Goal: Task Accomplishment & Management: Use online tool/utility

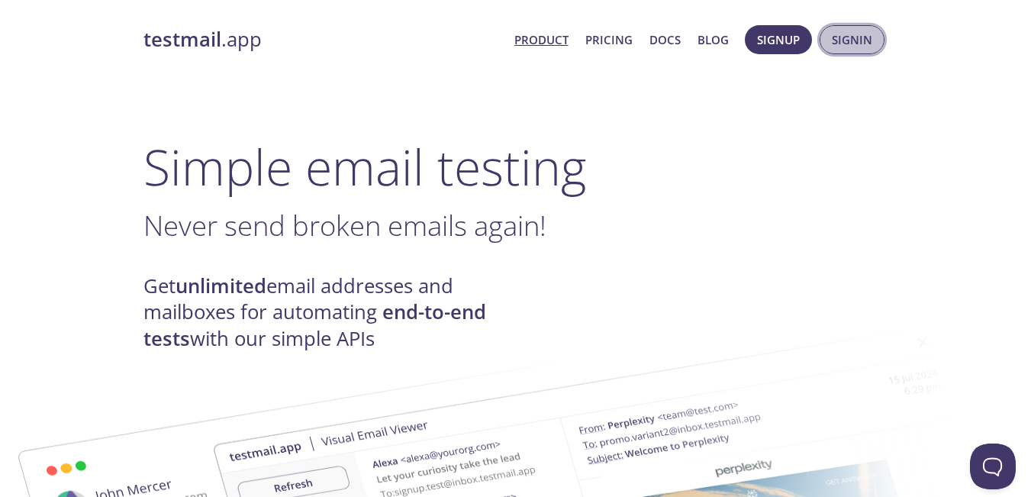
click at [846, 38] on span "Signin" at bounding box center [852, 40] width 40 height 20
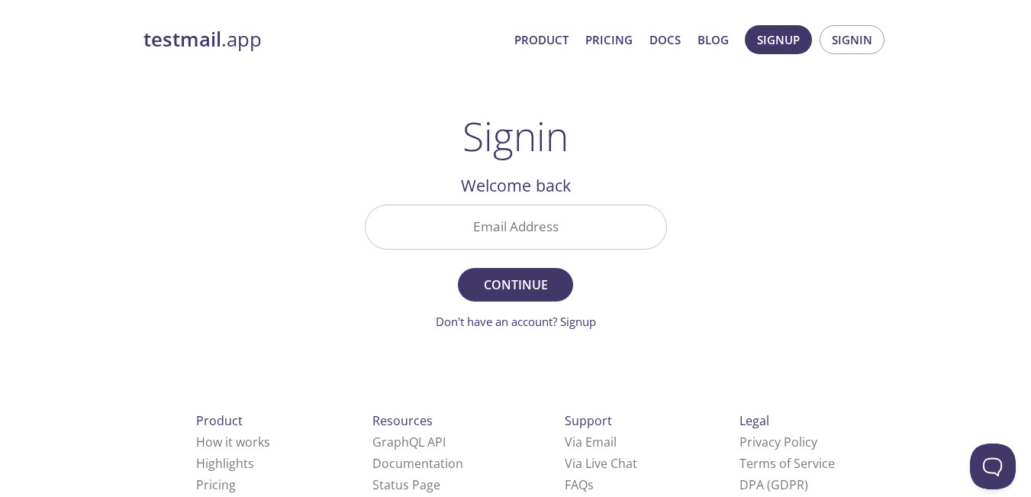
click at [540, 236] on input "Email Address" at bounding box center [516, 227] width 301 height 44
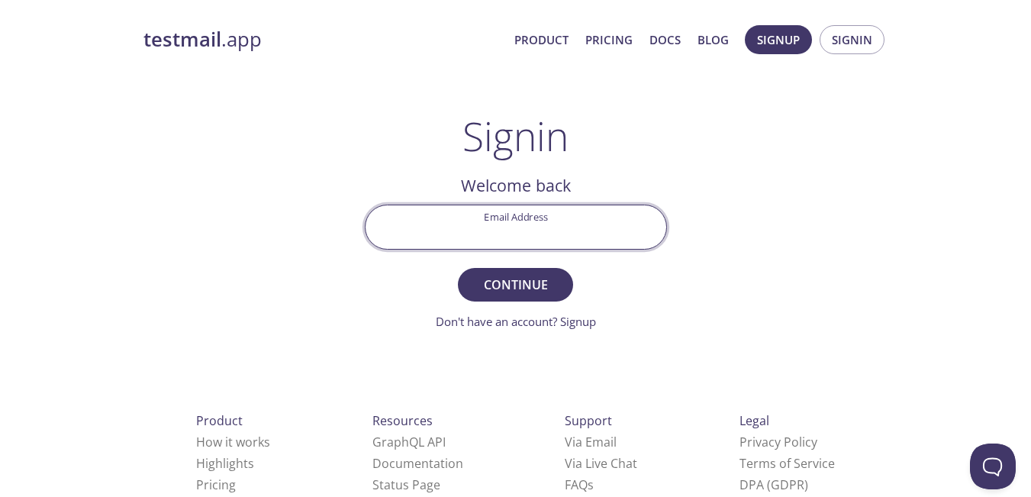
click at [540, 236] on input "Email Address" at bounding box center [516, 227] width 301 height 44
type input "[EMAIL_ADDRESS][DOMAIN_NAME]"
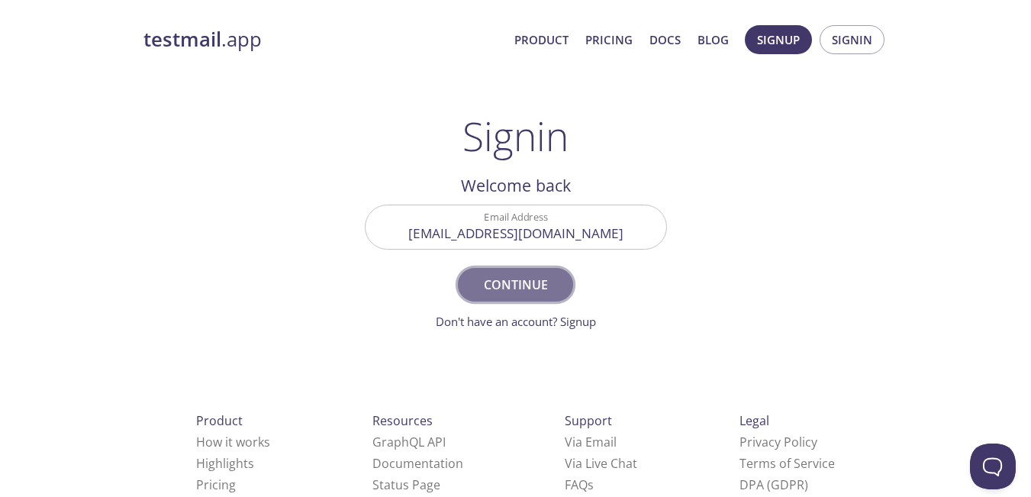
click at [531, 282] on span "Continue" at bounding box center [515, 284] width 81 height 21
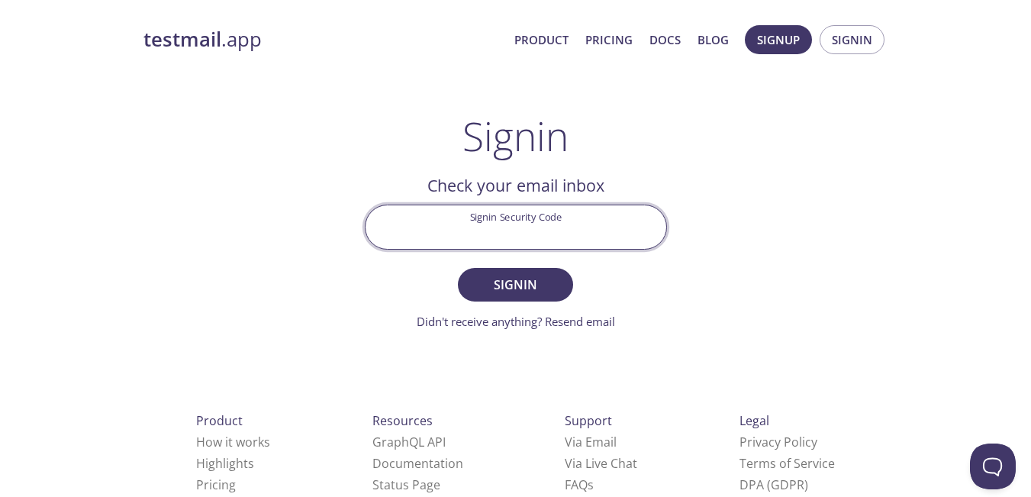
click at [524, 210] on input "Signin Security Code" at bounding box center [516, 227] width 301 height 44
paste input "VTRVHMX"
type input "VTRVHMX"
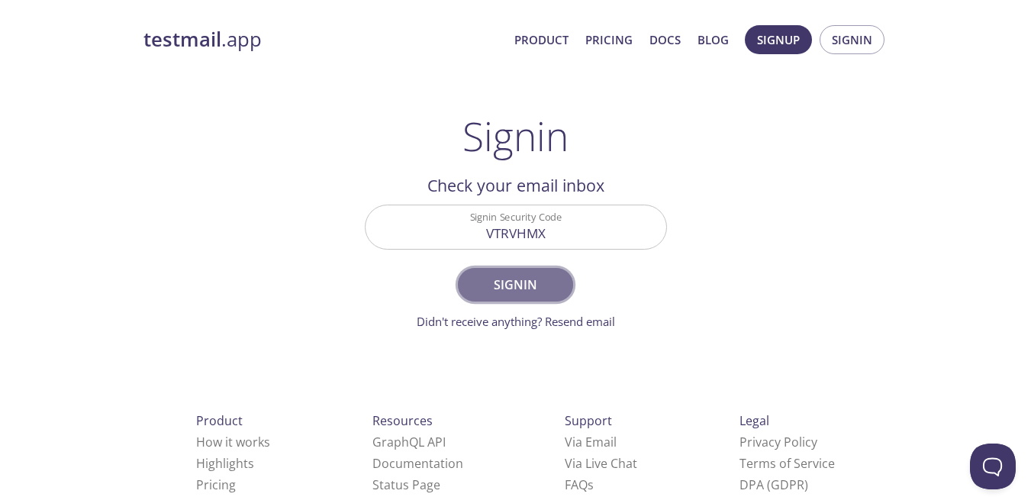
click at [524, 283] on span "Signin" at bounding box center [515, 284] width 81 height 21
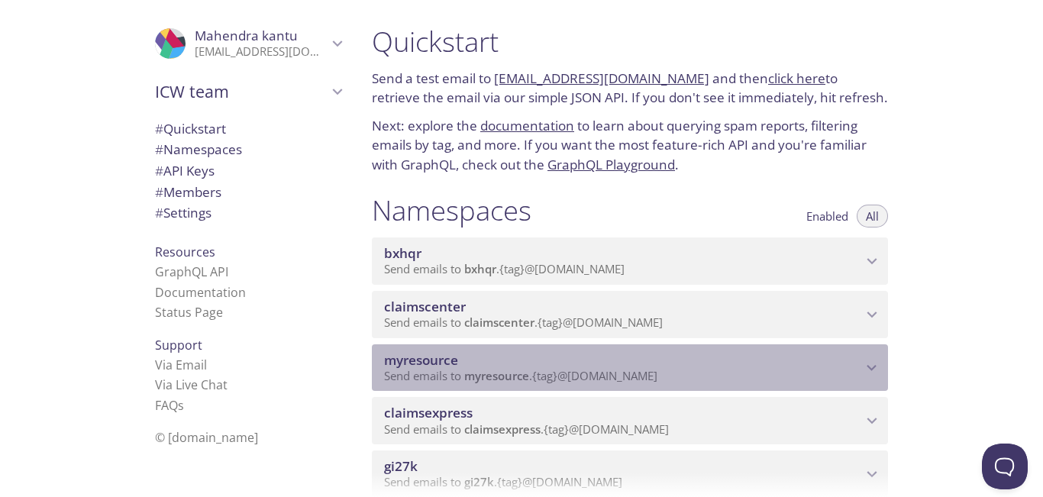
click at [795, 376] on p "Send emails to myresource . {tag} @[DOMAIN_NAME]" at bounding box center [623, 376] width 478 height 15
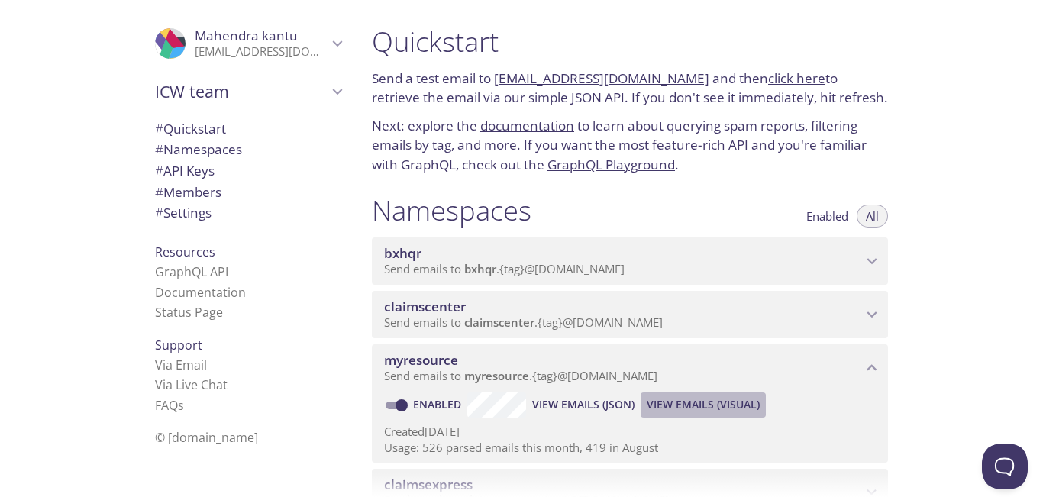
click at [744, 401] on span "View Emails (Visual)" at bounding box center [702, 404] width 113 height 18
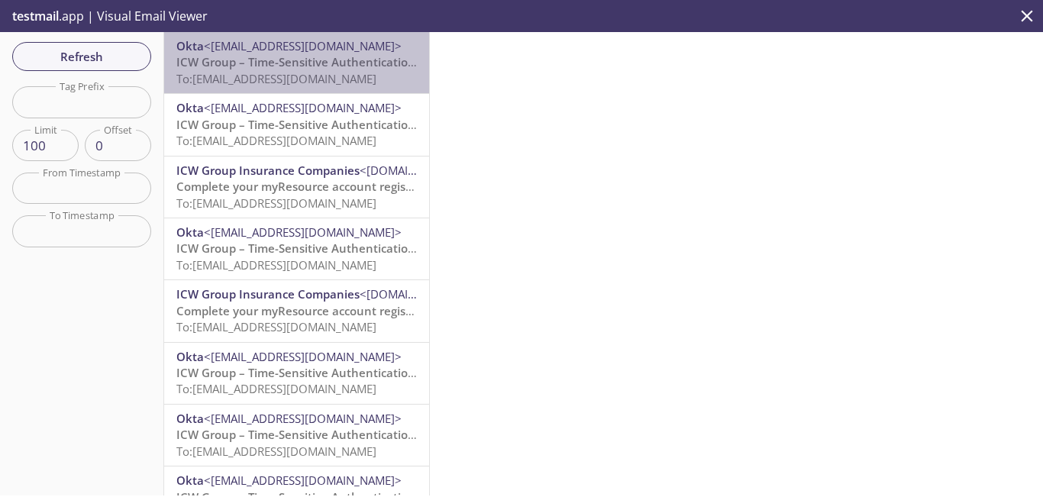
click at [300, 76] on span "To: [EMAIL_ADDRESS][DOMAIN_NAME]" at bounding box center [276, 78] width 200 height 15
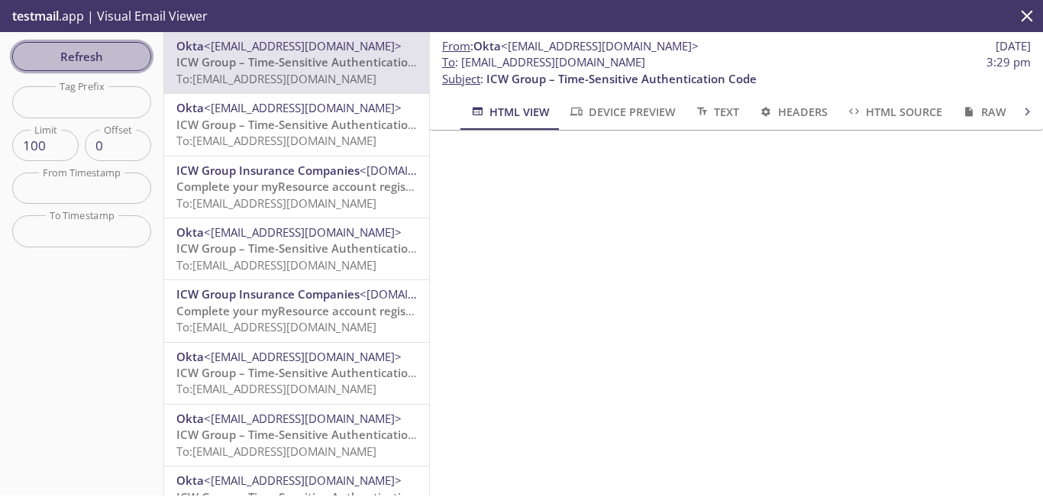
click at [90, 60] on span "Refresh" at bounding box center [81, 57] width 114 height 20
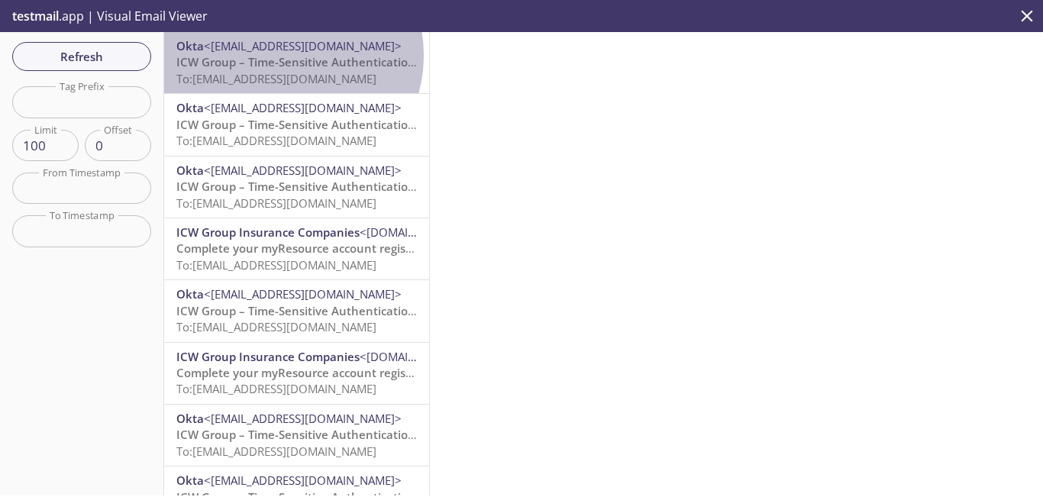
click at [279, 55] on span "ICW Group – Time-Sensitive Authentication Code" at bounding box center [311, 61] width 270 height 15
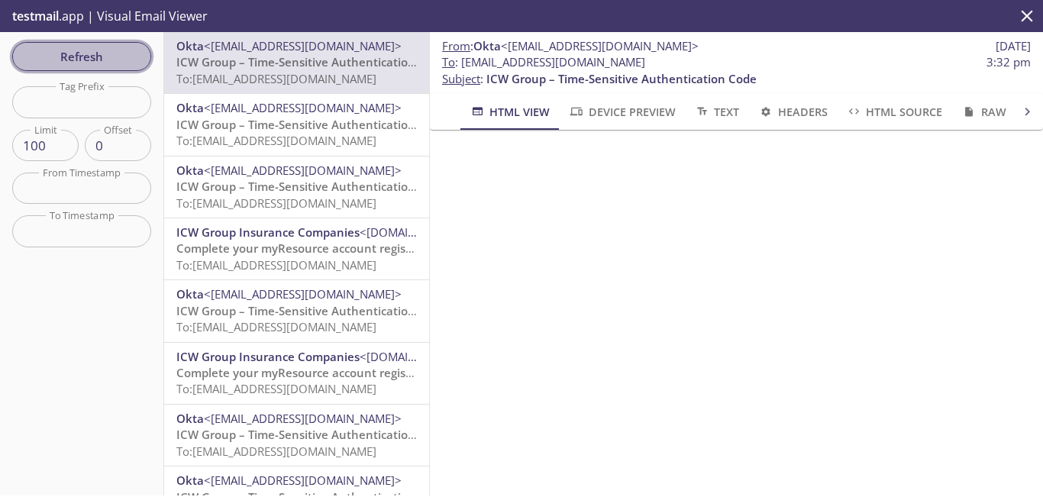
click at [98, 48] on span "Refresh" at bounding box center [81, 57] width 114 height 20
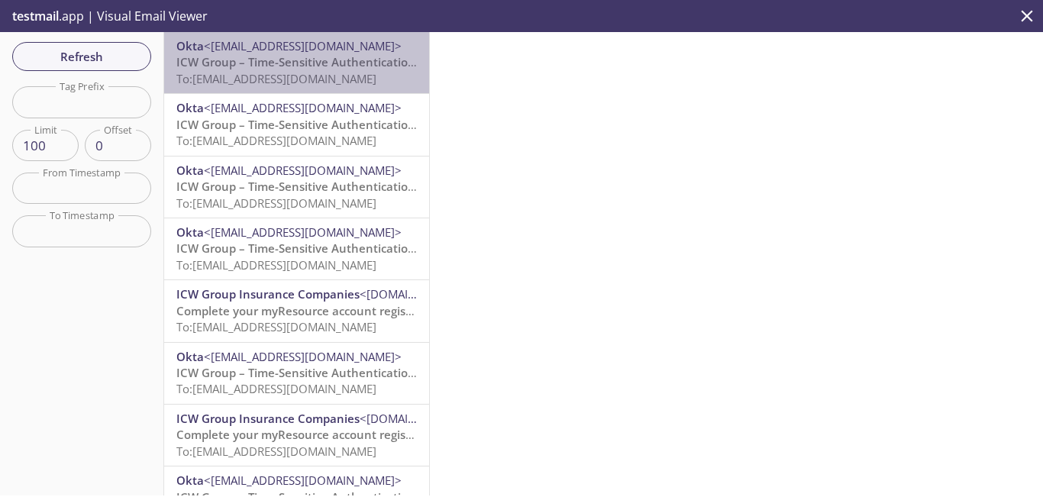
click at [321, 76] on span "To: [EMAIL_ADDRESS][DOMAIN_NAME]" at bounding box center [276, 78] width 200 height 15
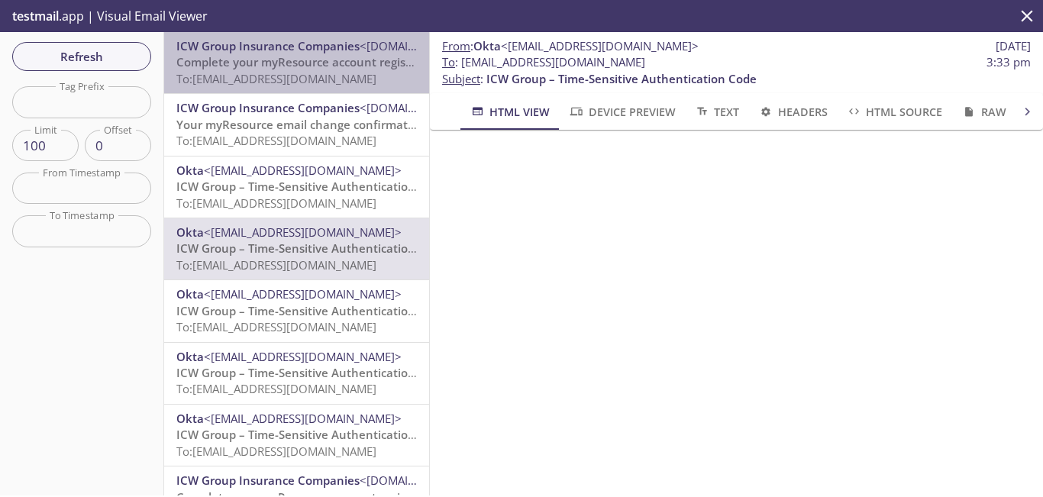
click at [318, 66] on span "Complete your myResource account registration" at bounding box center [309, 61] width 267 height 15
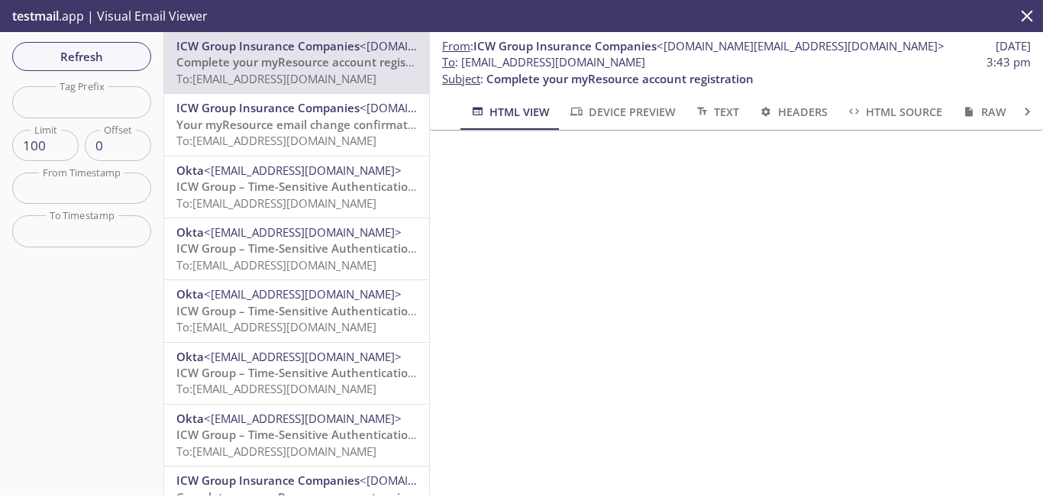
drag, startPoint x: 708, startPoint y: 60, endPoint x: 466, endPoint y: 63, distance: 242.7
click at [466, 63] on span "To : [EMAIL_ADDRESS][DOMAIN_NAME] 3:43 pm" at bounding box center [736, 62] width 588 height 16
copy span "[EMAIL_ADDRESS][DOMAIN_NAME]"
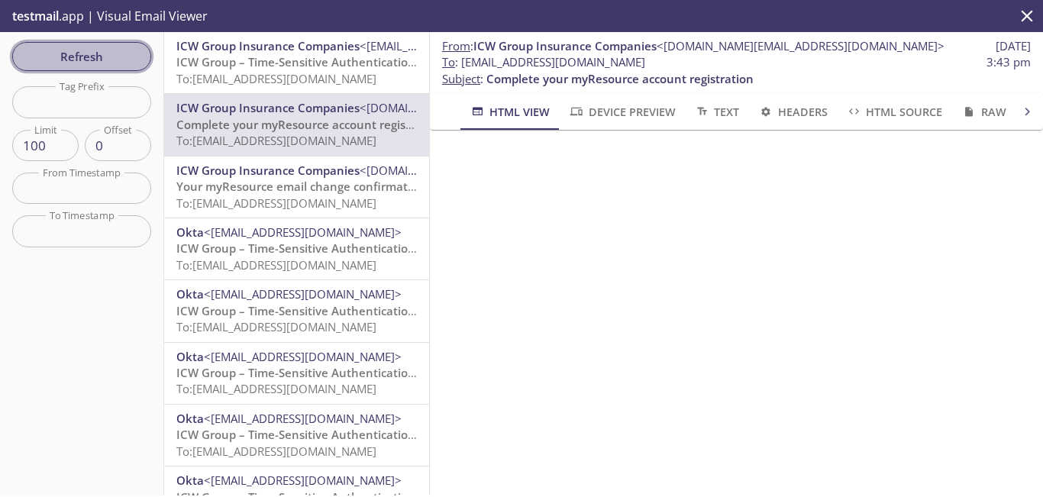
click at [92, 55] on span "Refresh" at bounding box center [81, 57] width 114 height 20
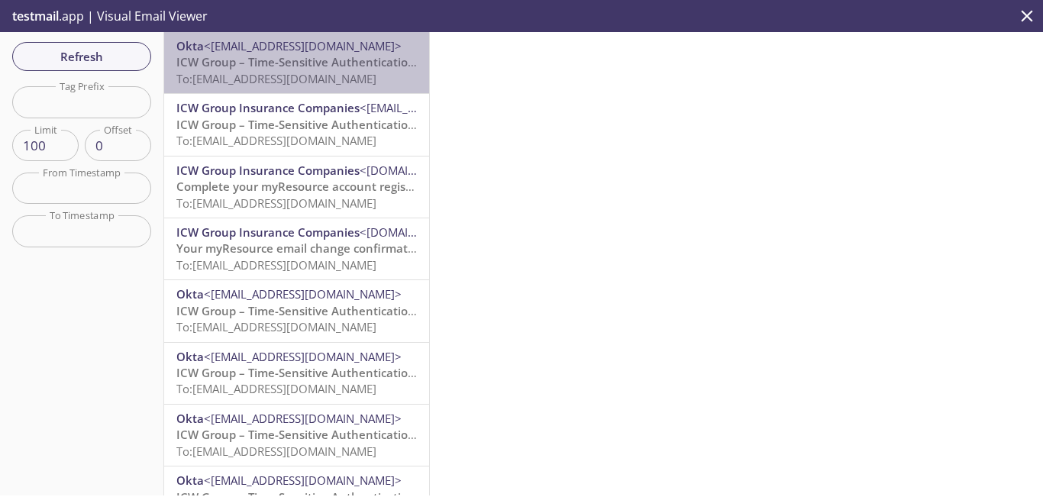
click at [302, 58] on span "ICW Group – Time-Sensitive Authentication Code" at bounding box center [311, 61] width 270 height 15
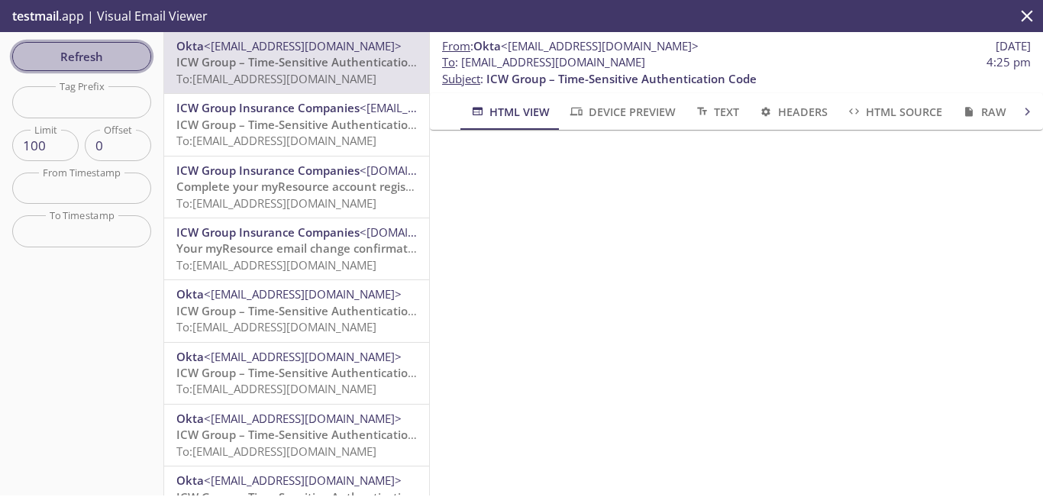
click at [98, 47] on span "Refresh" at bounding box center [81, 57] width 114 height 20
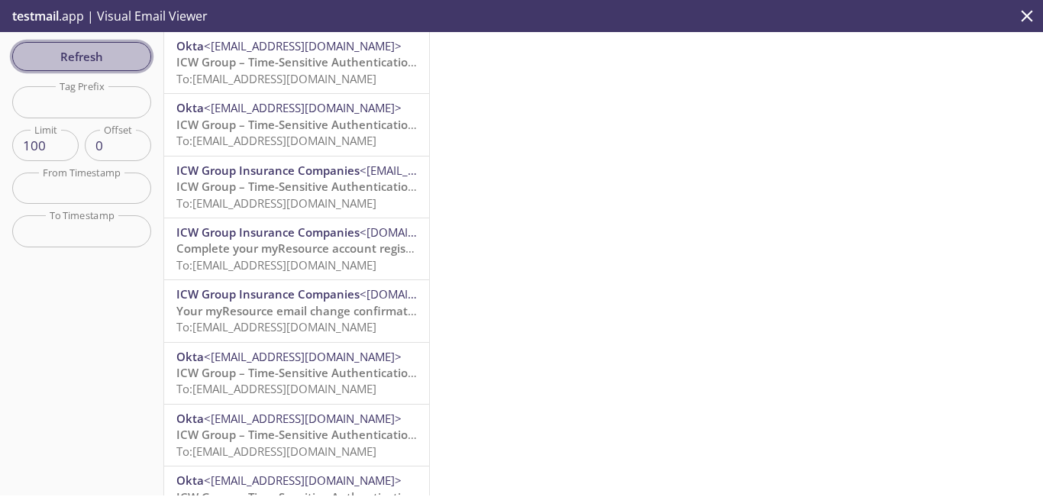
click at [116, 62] on span "Refresh" at bounding box center [81, 57] width 114 height 20
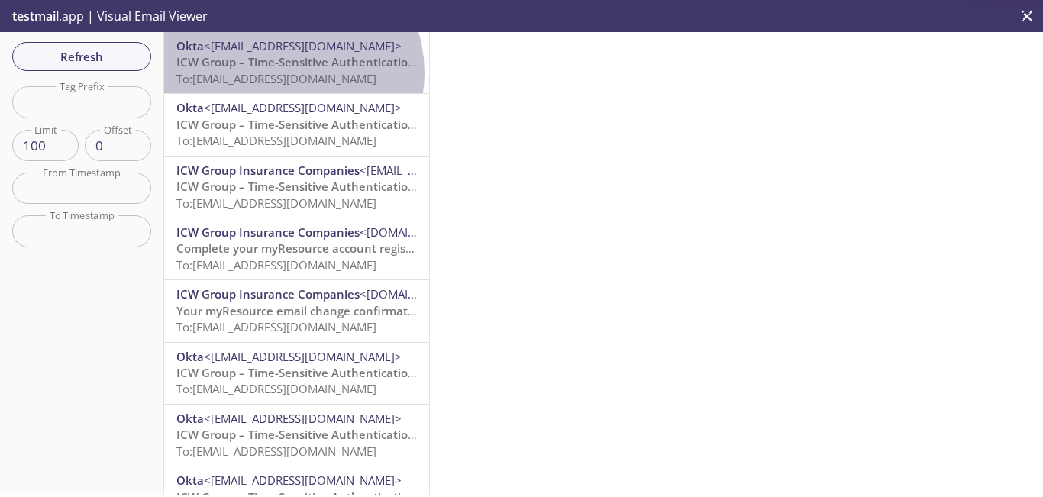
click at [288, 73] on span "To: [EMAIL_ADDRESS][DOMAIN_NAME]" at bounding box center [276, 78] width 200 height 15
